Goal: Task Accomplishment & Management: Manage account settings

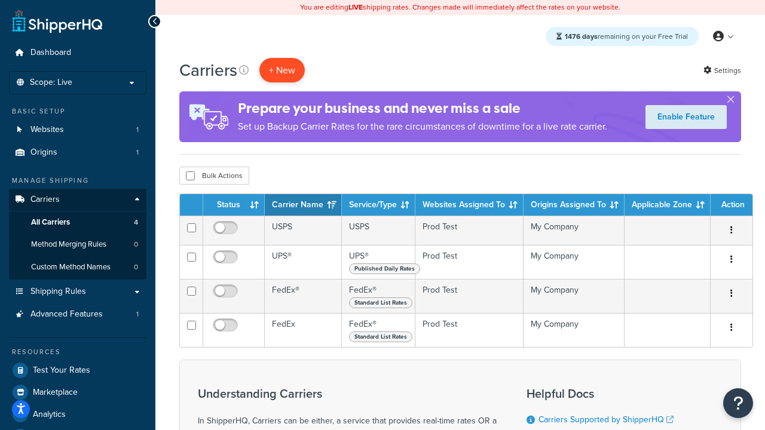
click at [282, 71] on button "+ New" at bounding box center [281, 70] width 45 height 24
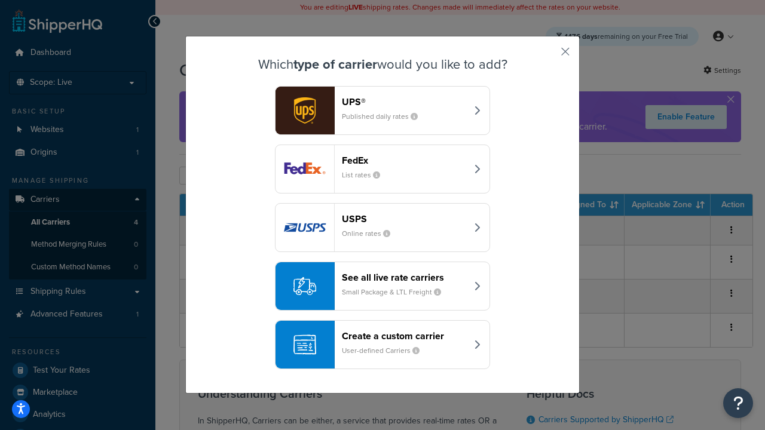
click at [382, 170] on div "FedEx List rates" at bounding box center [404, 169] width 125 height 29
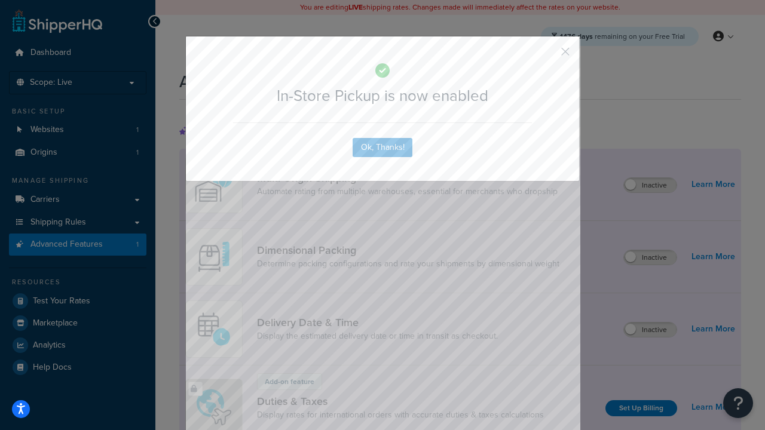
scroll to position [388, 0]
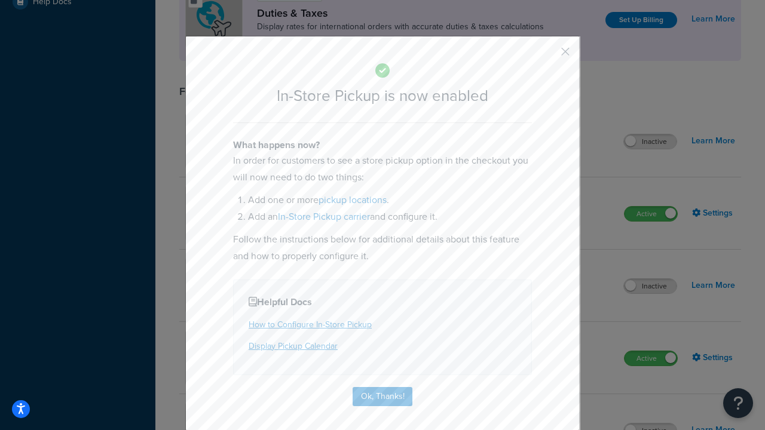
click at [547, 56] on button "button" at bounding box center [547, 55] width 3 height 3
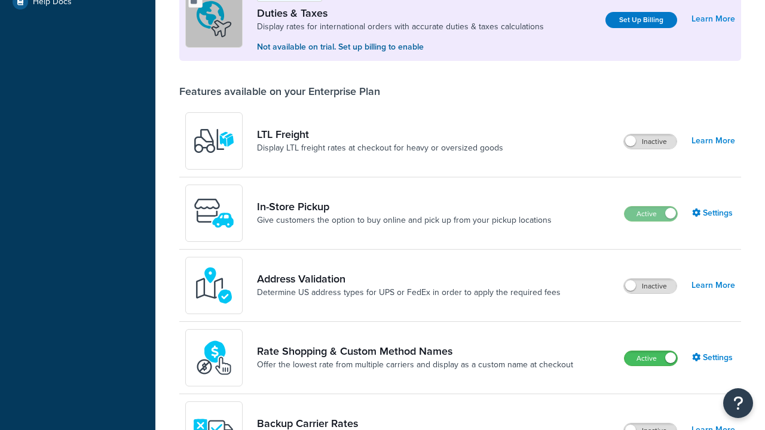
scroll to position [366, 0]
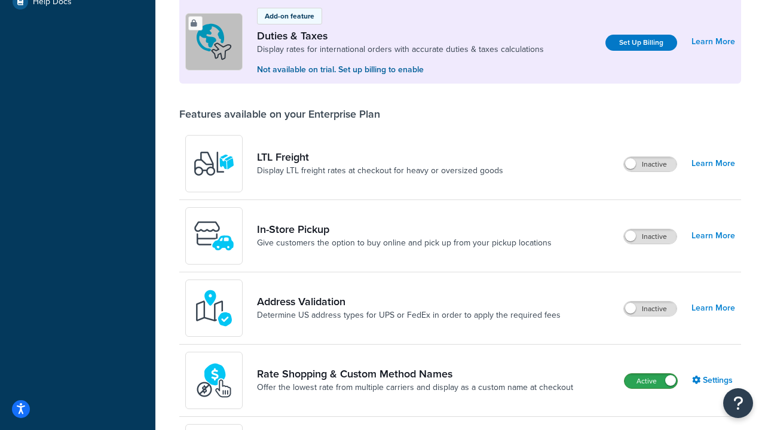
click at [651, 382] on label "Active" at bounding box center [650, 381] width 53 height 14
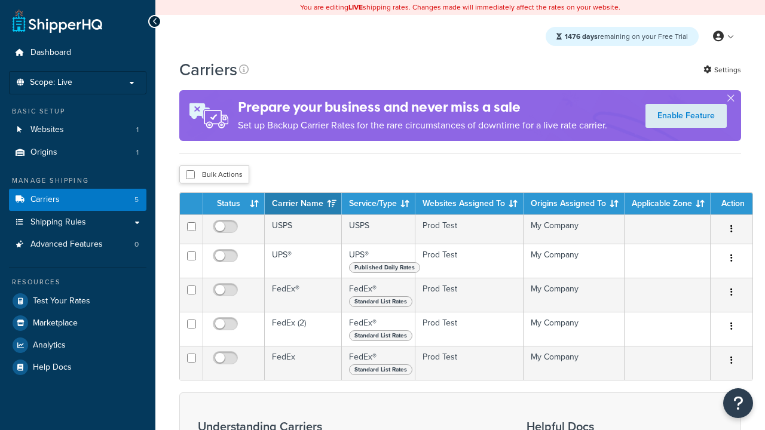
click at [190, 176] on input "checkbox" at bounding box center [190, 174] width 9 height 9
checkbox input "true"
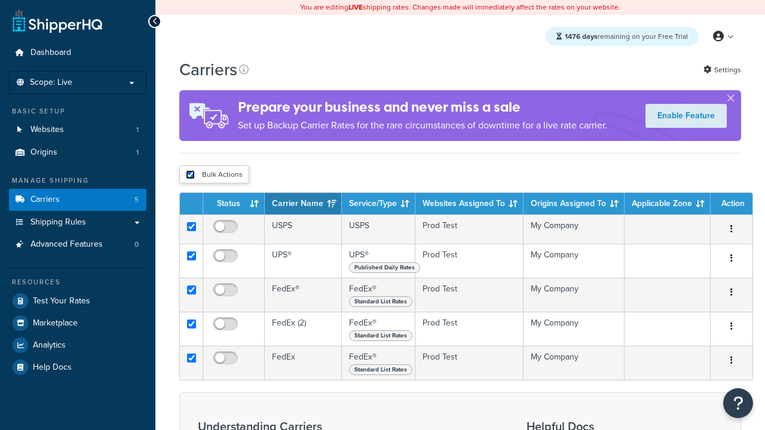
checkbox input "true"
click at [0, 0] on button "Delete" at bounding box center [0, 0] width 0 height 0
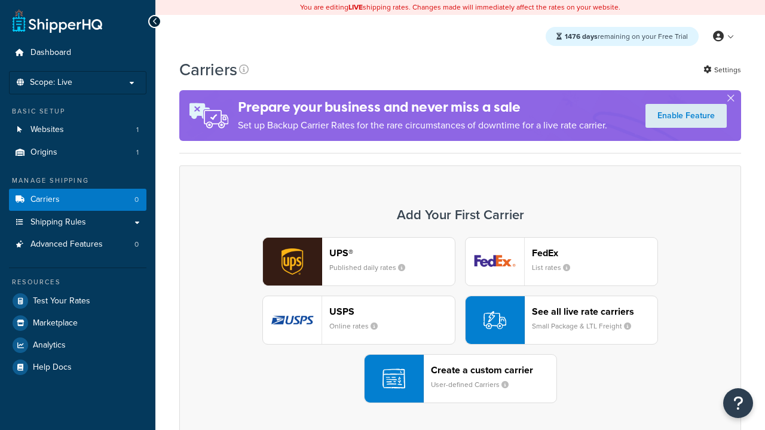
click at [460, 321] on div "UPS® Published daily rates FedEx List rates USPS Online rates See all live rate…" at bounding box center [460, 320] width 537 height 166
click at [595, 253] on header "FedEx" at bounding box center [594, 252] width 125 height 11
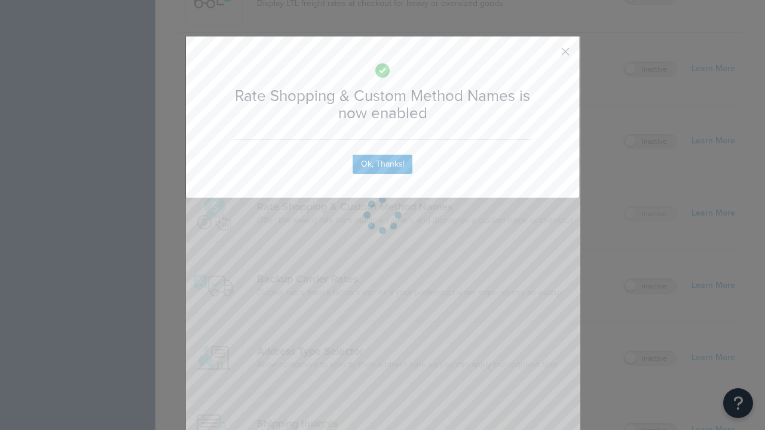
click at [547, 56] on button "button" at bounding box center [547, 55] width 3 height 3
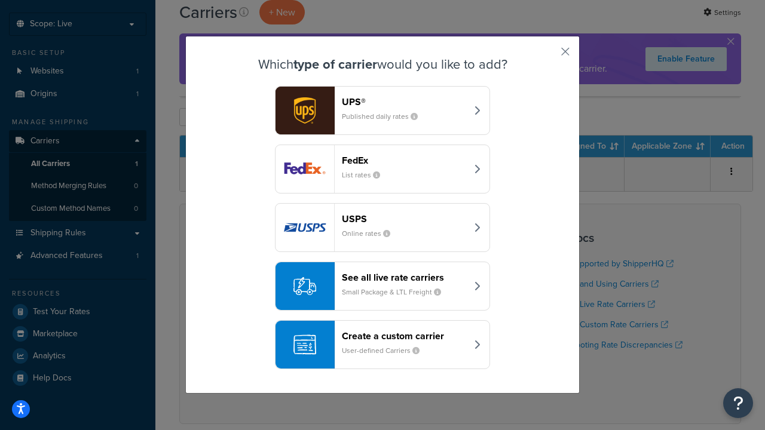
click at [382, 287] on div "See all live rate carriers Small Package & LTL Freight" at bounding box center [404, 286] width 125 height 29
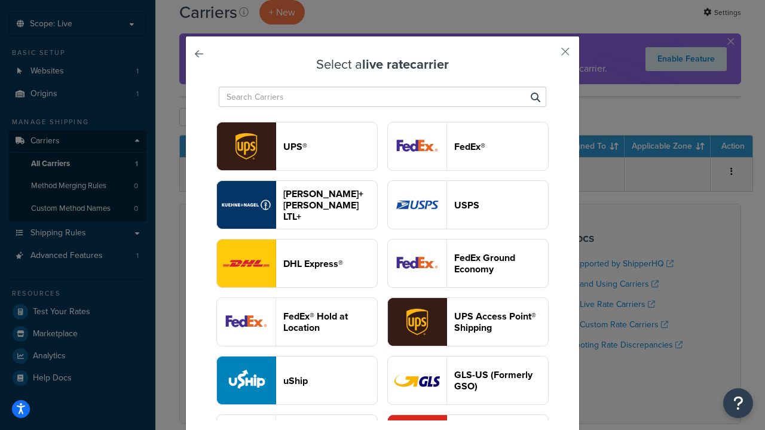
click at [468, 206] on header "USPS" at bounding box center [501, 205] width 94 height 11
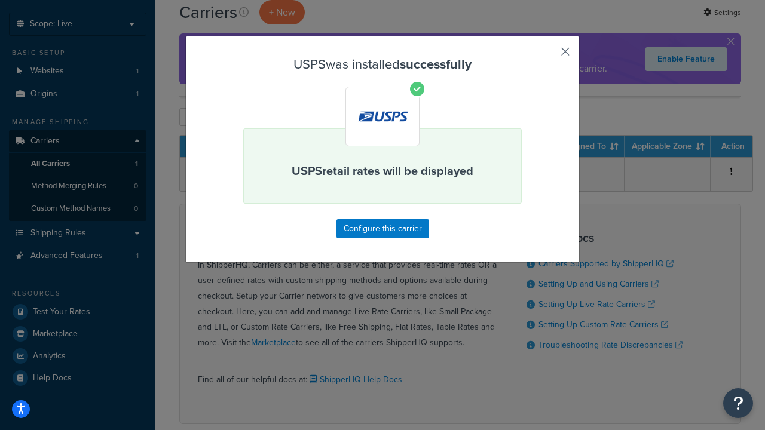
click at [547, 56] on button "button" at bounding box center [547, 55] width 3 height 3
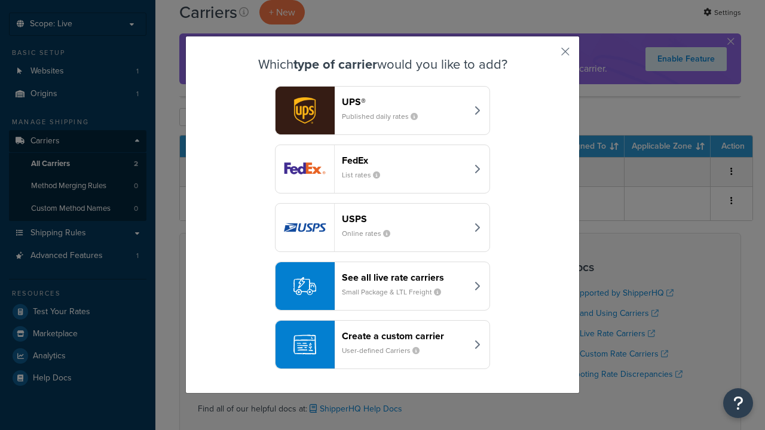
click at [382, 287] on div "See all live rate carriers Small Package & LTL Freight" at bounding box center [404, 286] width 125 height 29
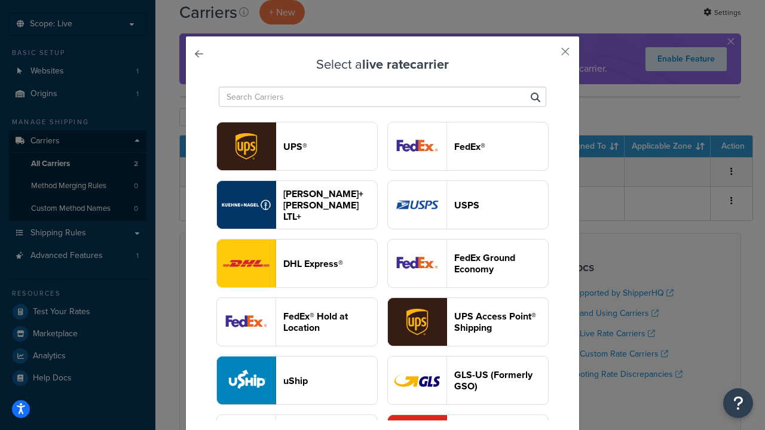
click at [468, 147] on header "FedEx®" at bounding box center [501, 146] width 94 height 11
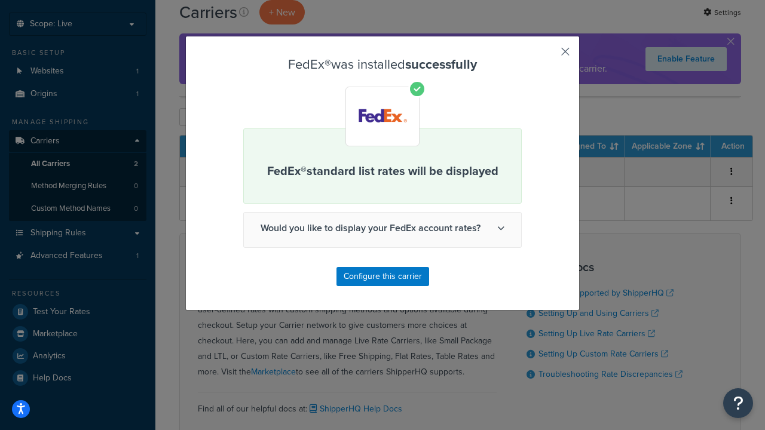
click at [547, 56] on button "button" at bounding box center [547, 55] width 3 height 3
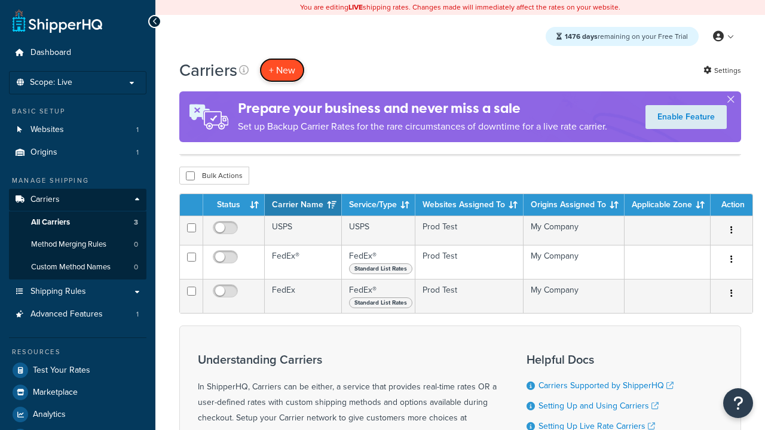
click at [282, 58] on button "+ New" at bounding box center [281, 70] width 45 height 24
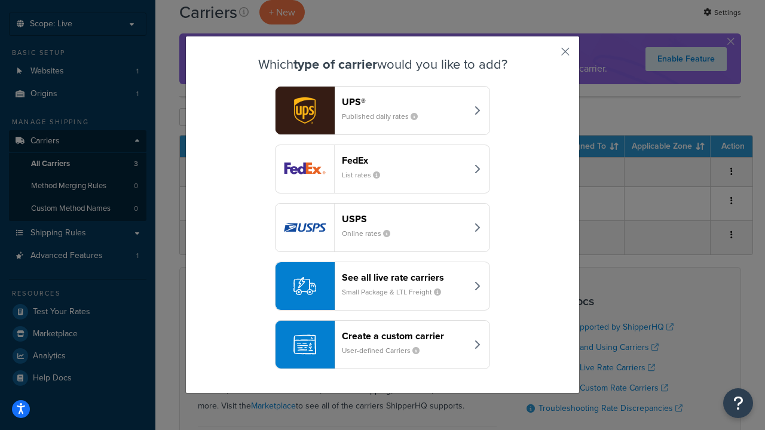
click at [382, 287] on div "See all live rate carriers Small Package & LTL Freight" at bounding box center [404, 286] width 125 height 29
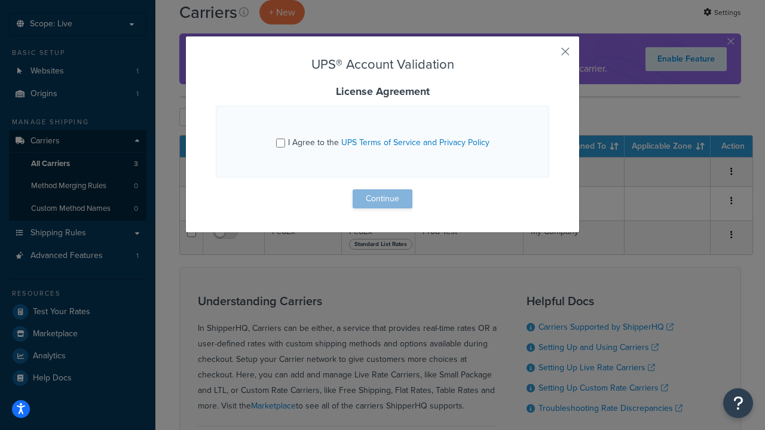
click at [281, 143] on input "I Agree to the UPS Terms of Service and Privacy Policy" at bounding box center [280, 143] width 9 height 9
checkbox input "true"
click at [382, 199] on button "Continue" at bounding box center [383, 198] width 60 height 19
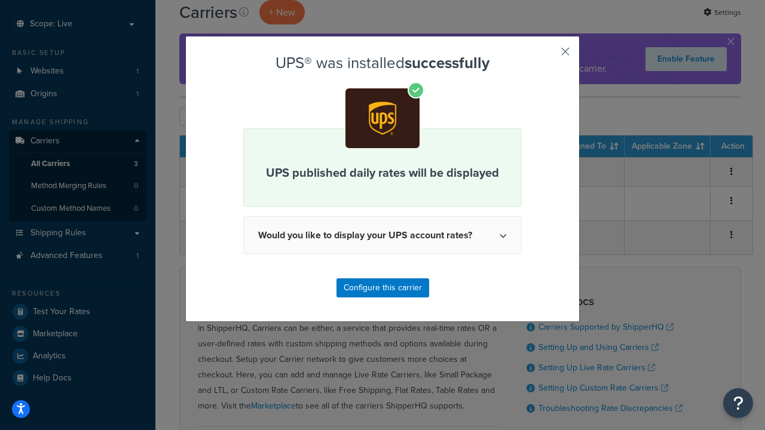
click at [547, 56] on button "button" at bounding box center [547, 55] width 3 height 3
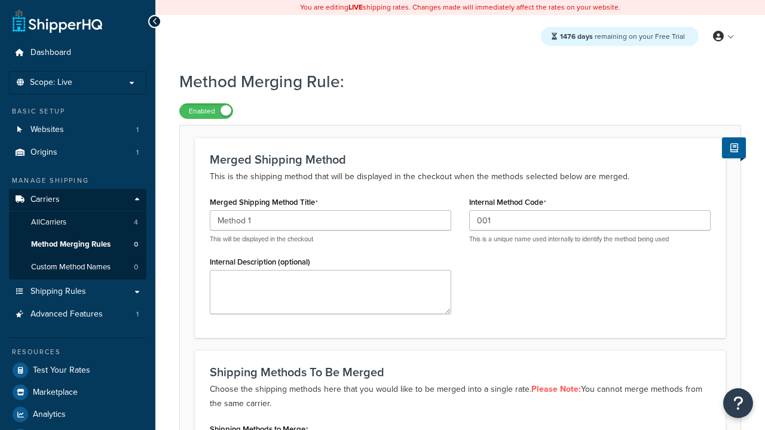
type input "001"
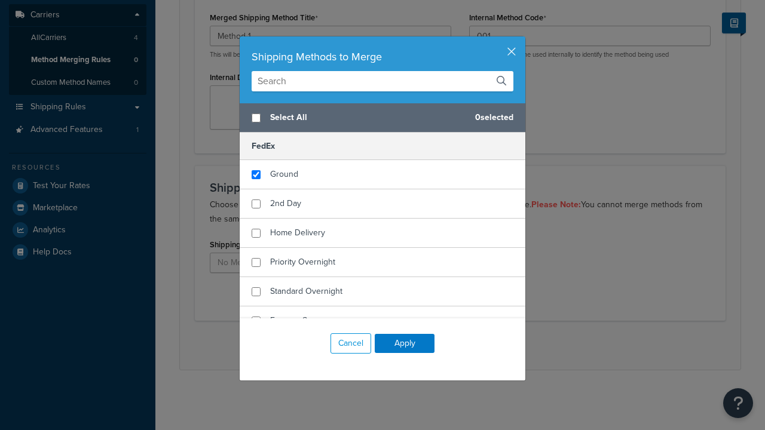
click at [284, 174] on span "Ground" at bounding box center [284, 174] width 28 height 13
checkbox input "true"
click at [405, 344] on button "Apply" at bounding box center [405, 343] width 60 height 19
click at [453, 345] on button "Save" at bounding box center [453, 345] width 32 height 19
